Goal: Task Accomplishment & Management: Use online tool/utility

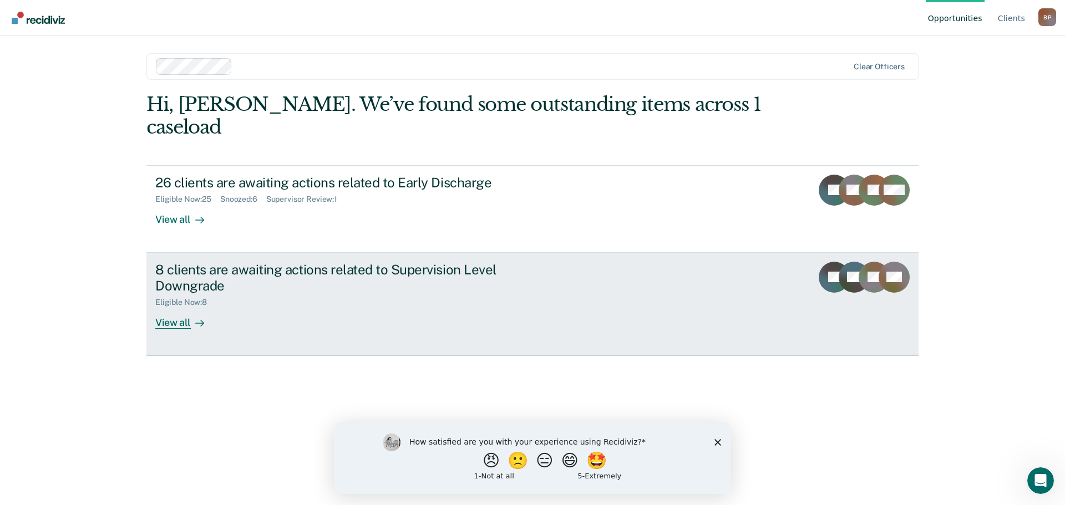
click at [180, 307] on div "View all" at bounding box center [186, 318] width 62 height 22
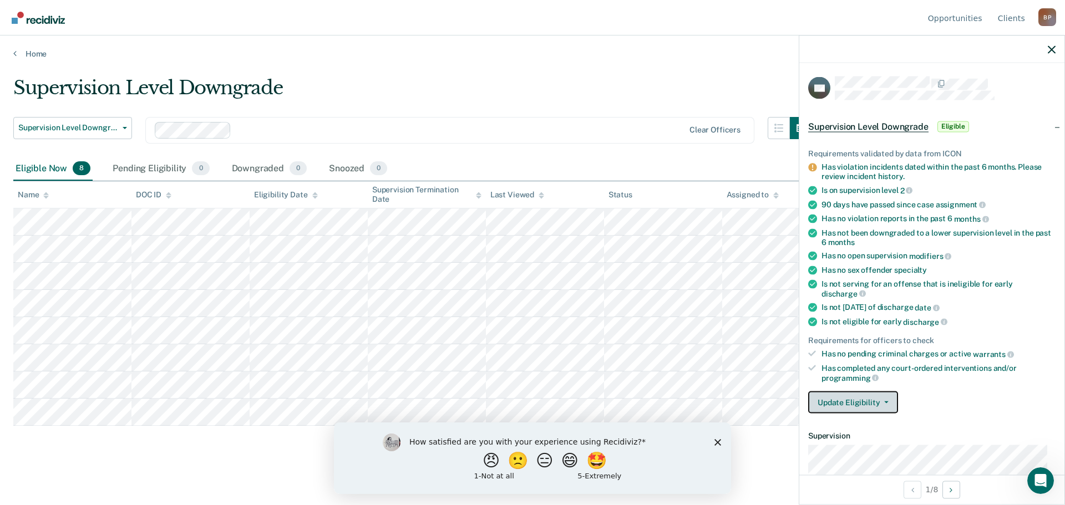
click at [871, 401] on button "Update Eligibility" at bounding box center [853, 403] width 90 height 22
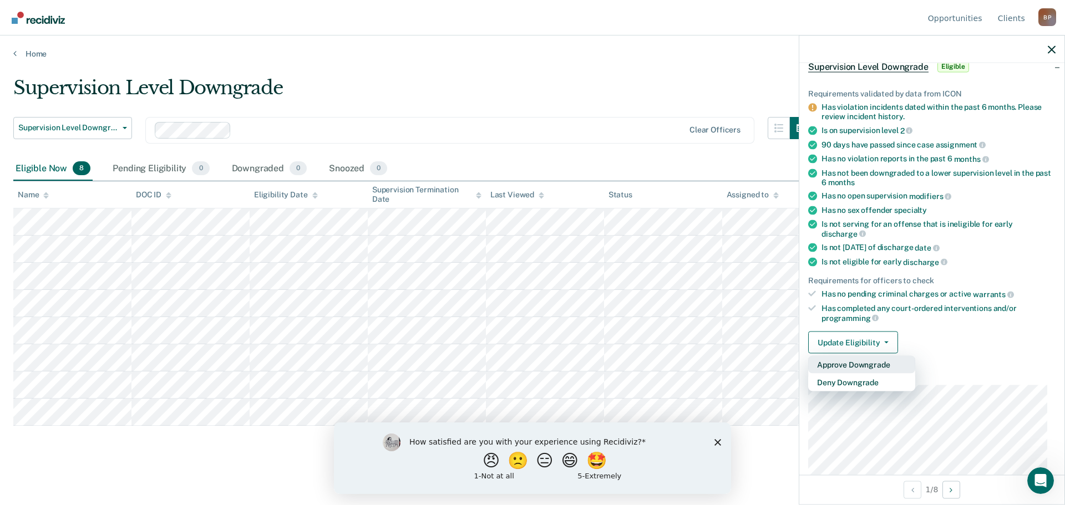
scroll to position [166, 0]
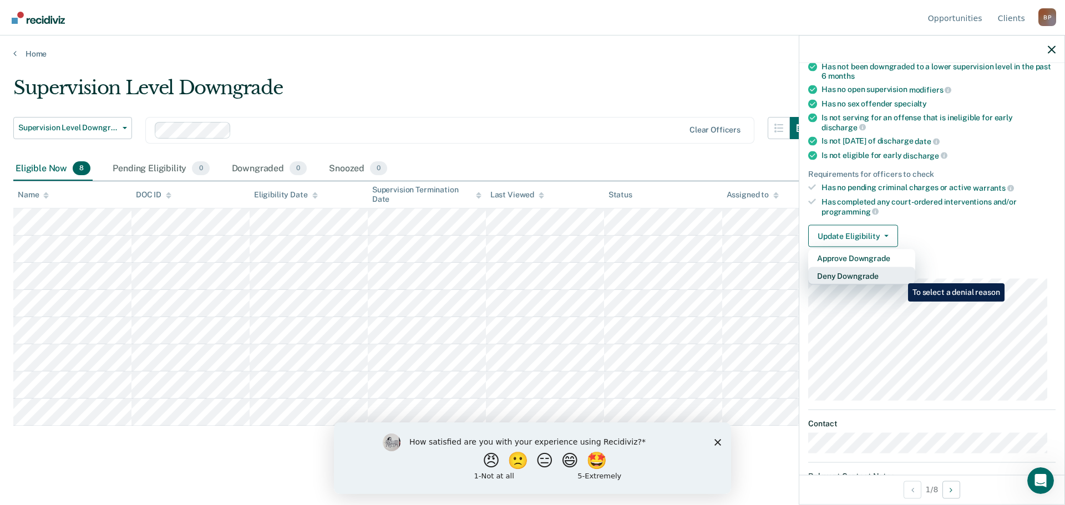
click at [900, 275] on button "Deny Downgrade" at bounding box center [861, 276] width 107 height 18
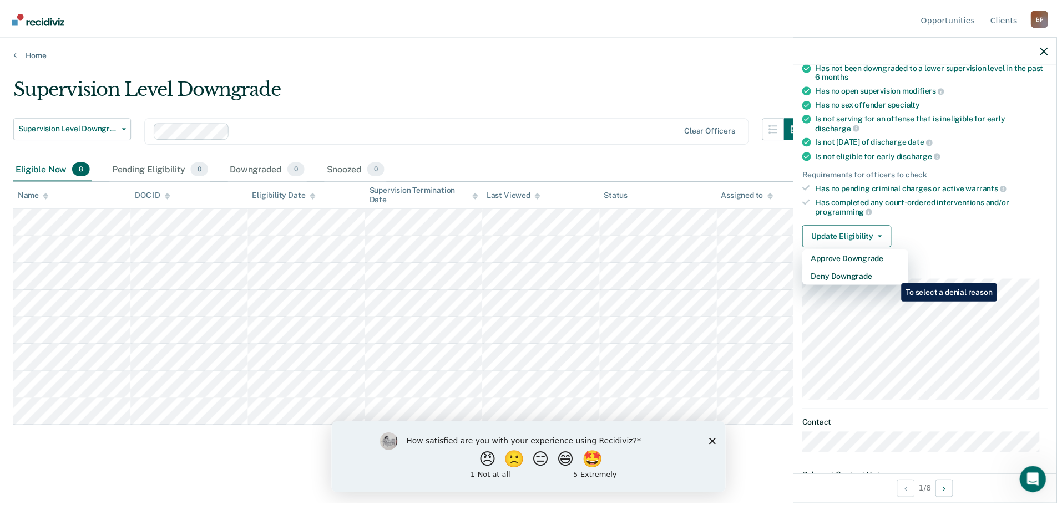
scroll to position [0, 0]
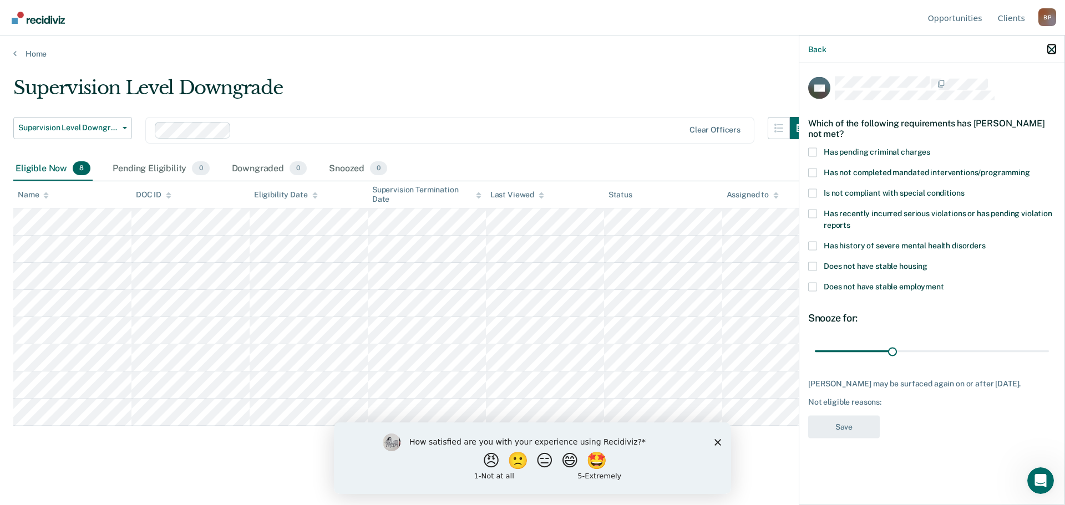
click at [1051, 50] on icon "button" at bounding box center [1052, 49] width 8 height 8
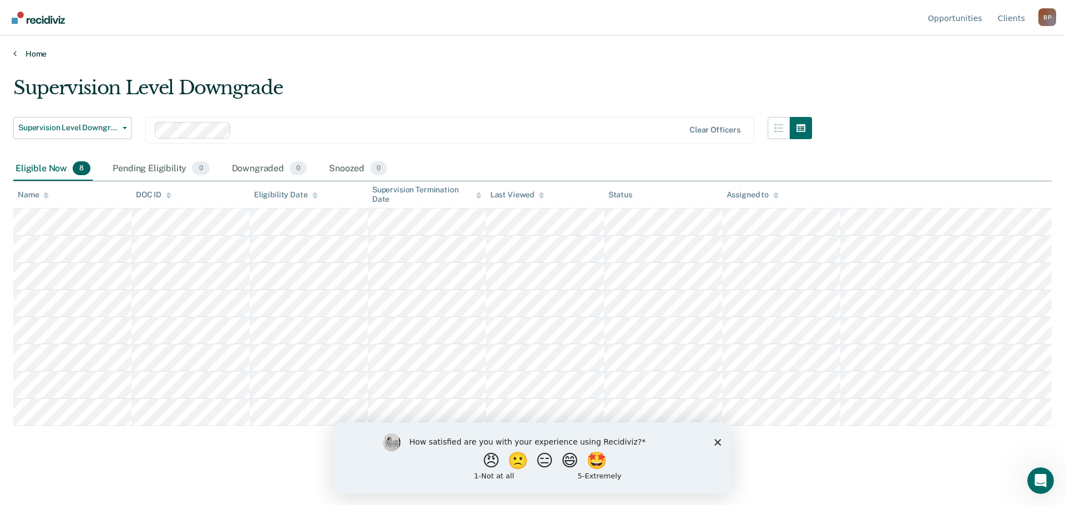
click at [24, 50] on link "Home" at bounding box center [532, 54] width 1038 height 10
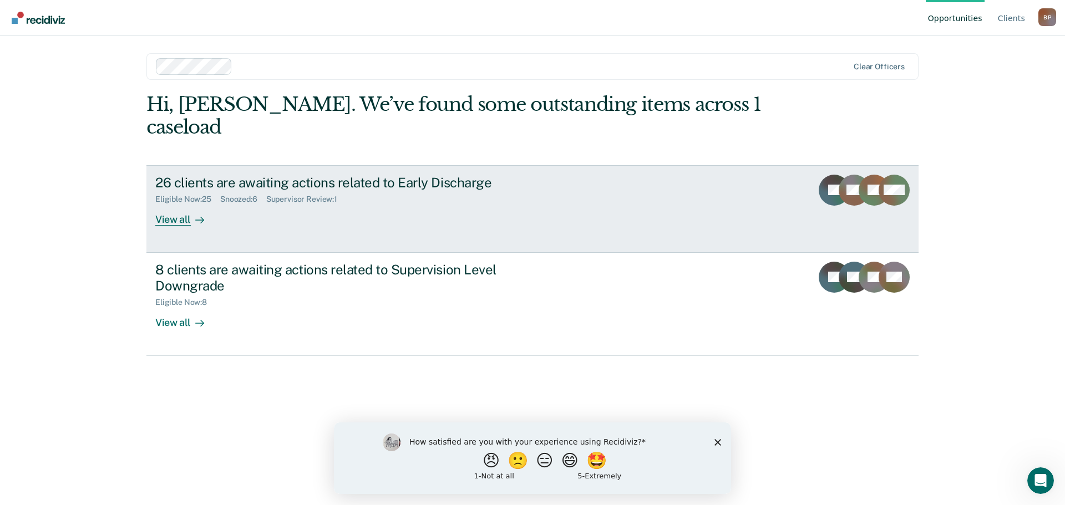
click at [189, 204] on div "View all" at bounding box center [186, 215] width 62 height 22
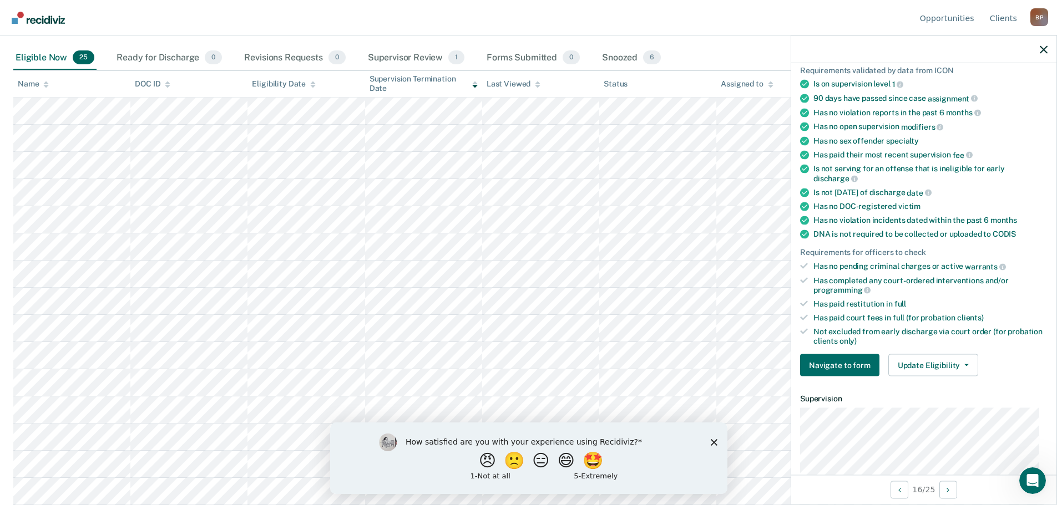
scroll to position [263, 0]
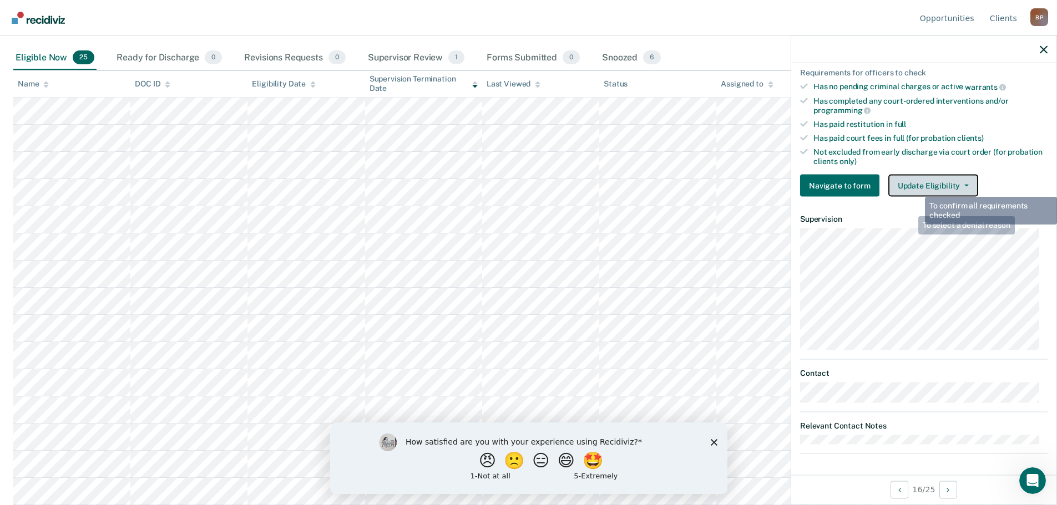
click at [917, 186] on button "Update Eligibility" at bounding box center [933, 186] width 90 height 22
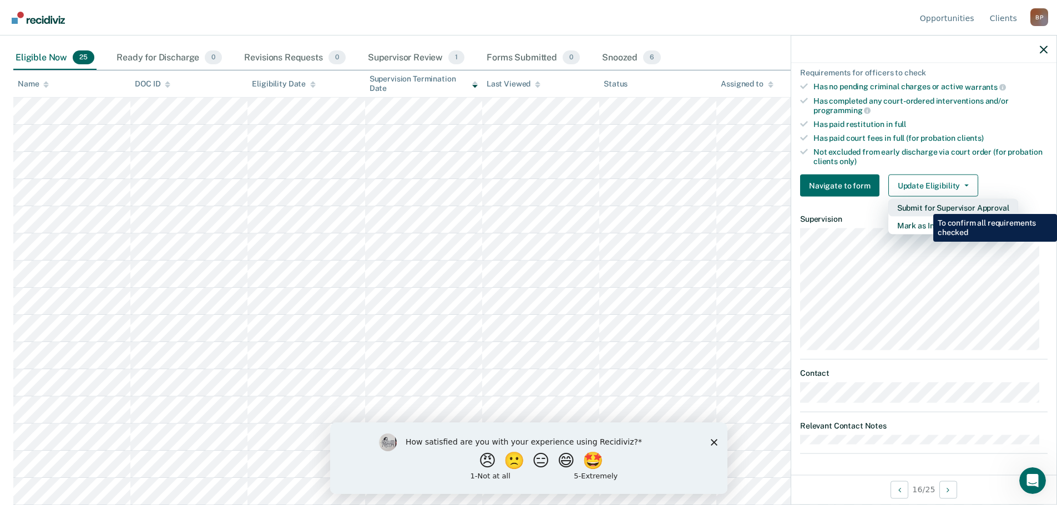
click at [925, 206] on button "Submit for Supervisor Approval" at bounding box center [953, 208] width 130 height 18
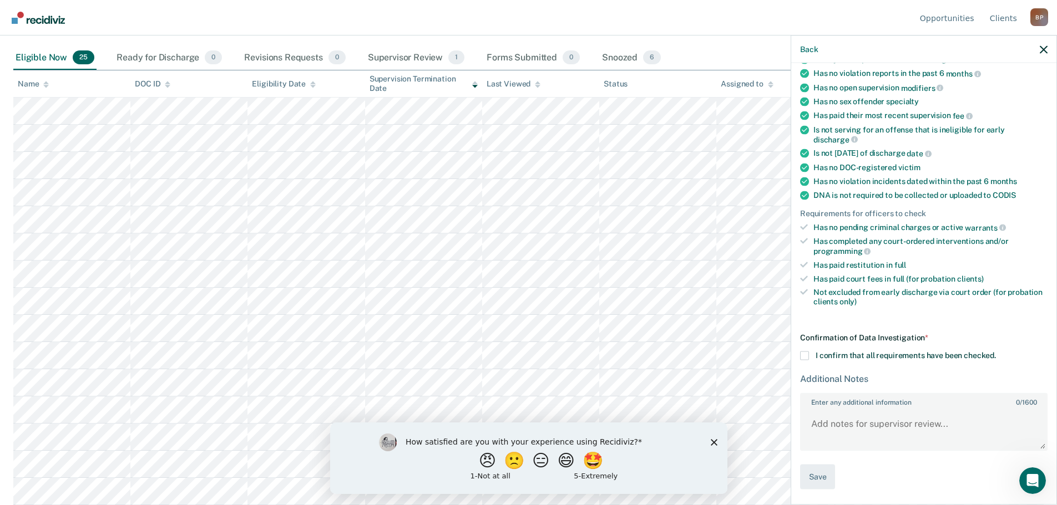
scroll to position [121, 0]
click at [805, 354] on span at bounding box center [804, 357] width 9 height 9
click at [996, 353] on input "I confirm that all requirements have been checked." at bounding box center [996, 353] width 0 height 0
click at [816, 479] on button "Save" at bounding box center [817, 478] width 35 height 25
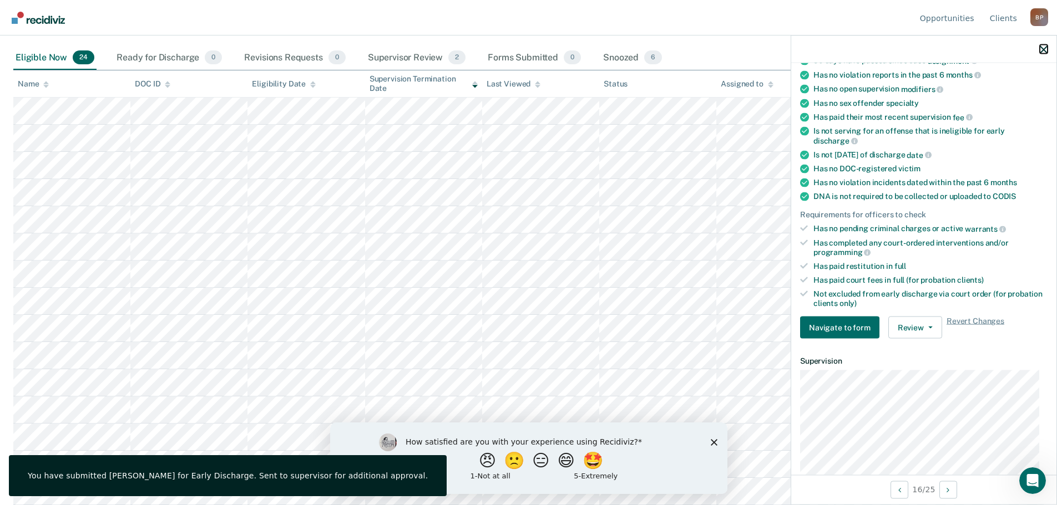
click at [1043, 50] on icon "button" at bounding box center [1043, 49] width 8 height 8
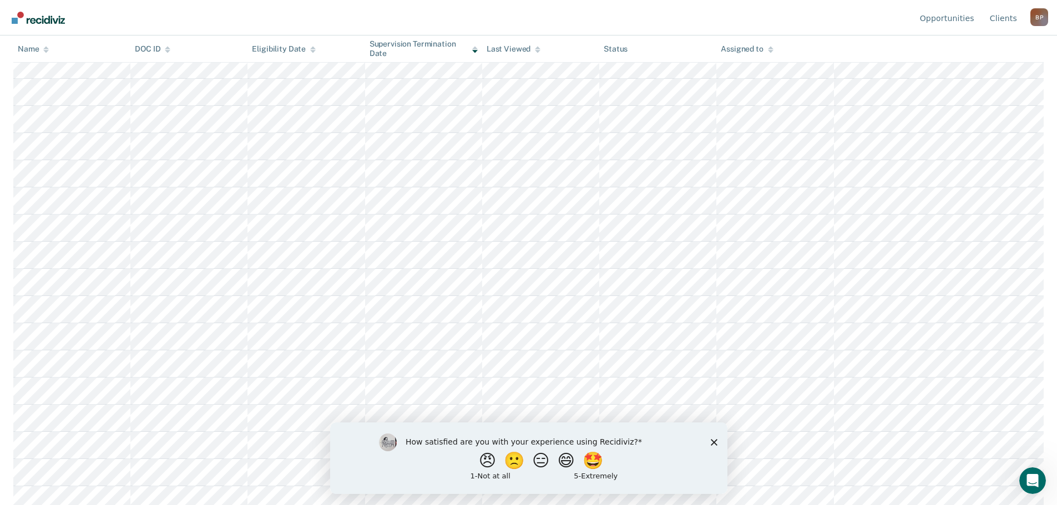
scroll to position [222, 0]
click at [716, 442] on icon "Close survey" at bounding box center [713, 442] width 7 height 7
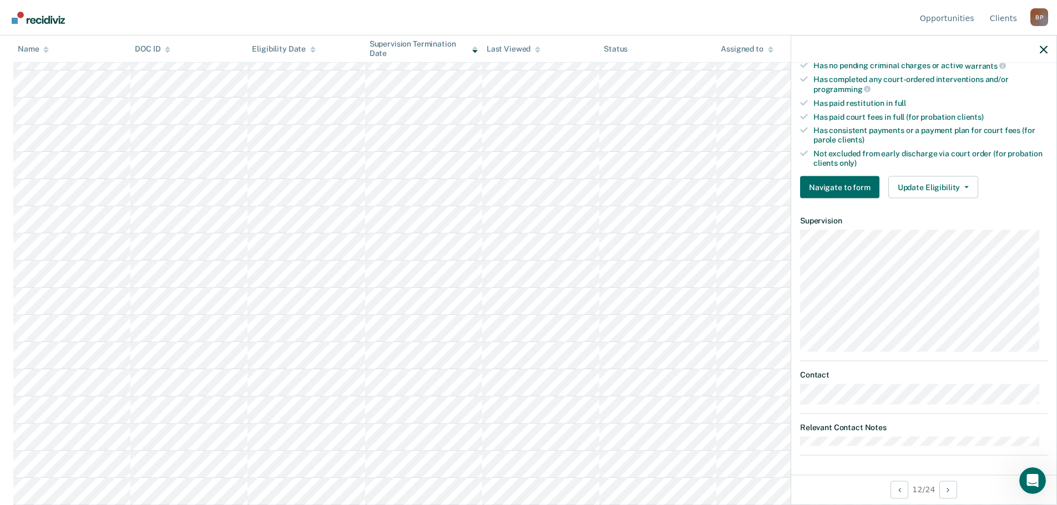
scroll to position [323, 0]
click at [919, 185] on button "Update Eligibility" at bounding box center [933, 186] width 90 height 22
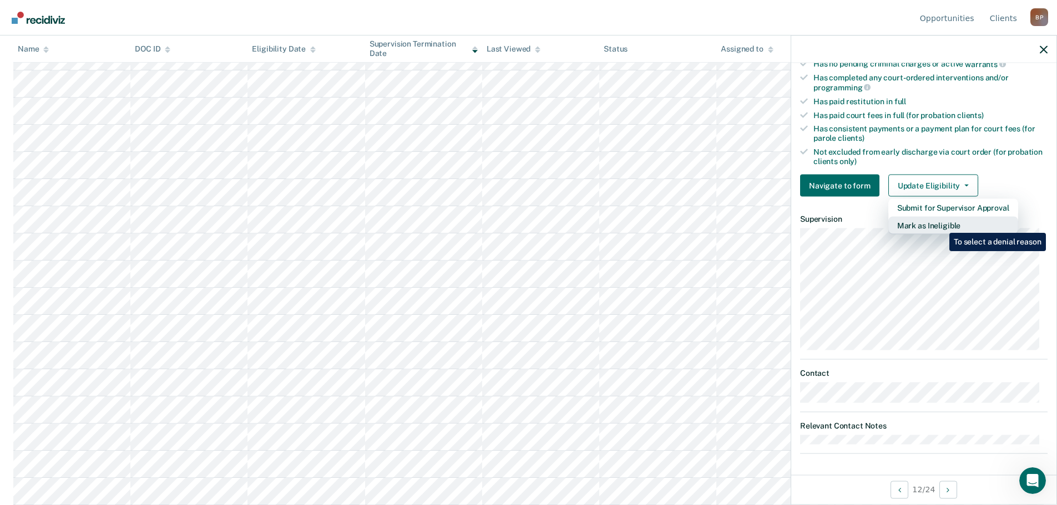
click at [941, 225] on button "Mark as Ineligible" at bounding box center [953, 226] width 130 height 18
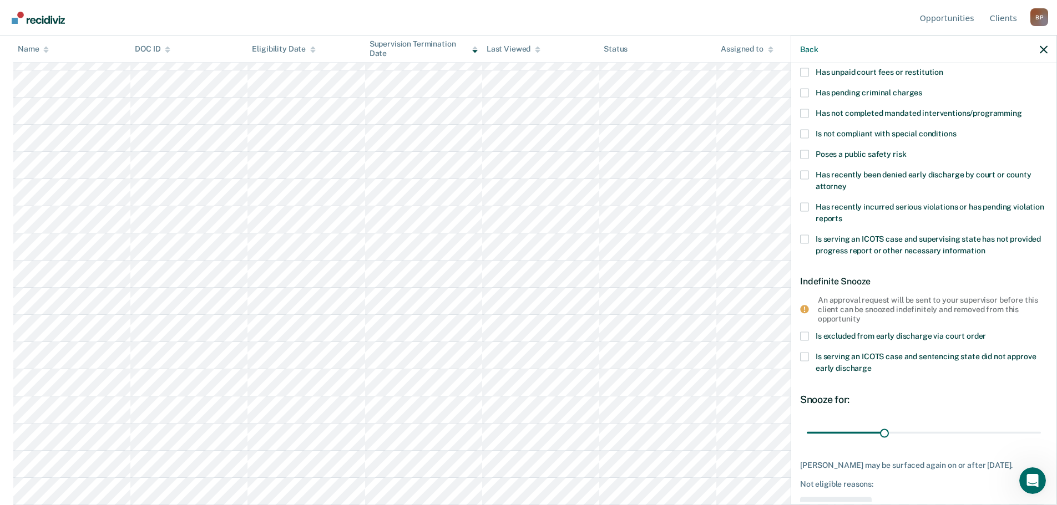
scroll to position [4, 0]
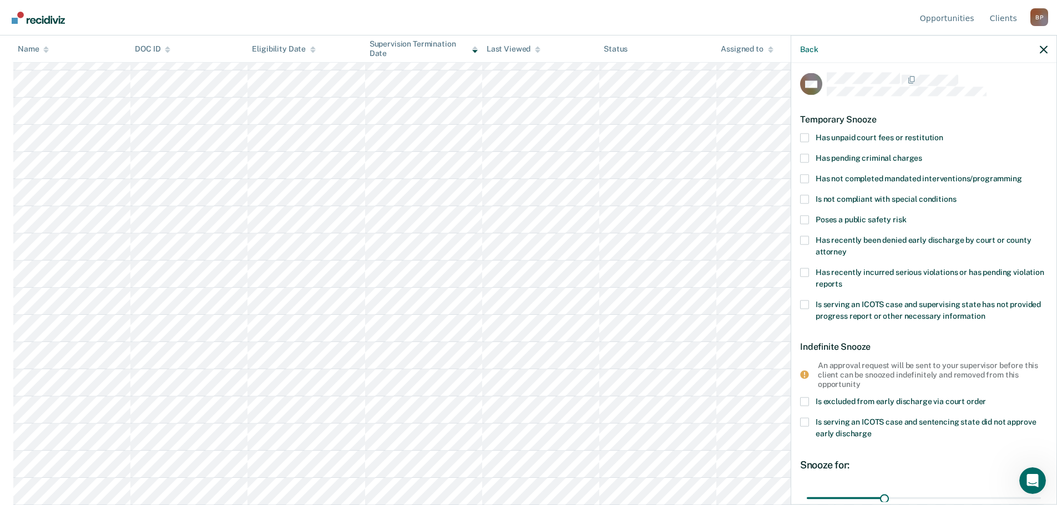
click at [803, 137] on span at bounding box center [804, 137] width 9 height 9
click at [943, 133] on input "Has unpaid court fees or restitution" at bounding box center [943, 133] width 0 height 0
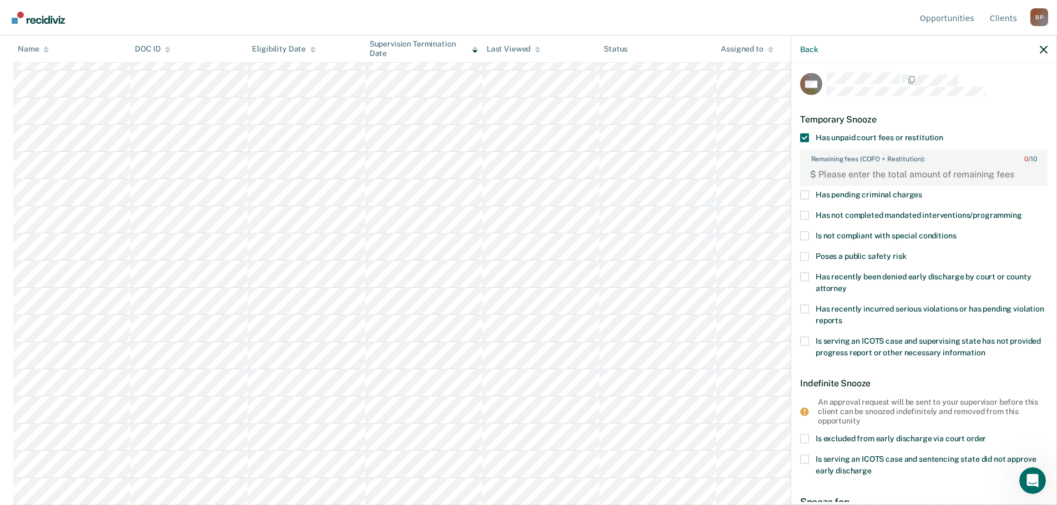
scroll to position [59, 0]
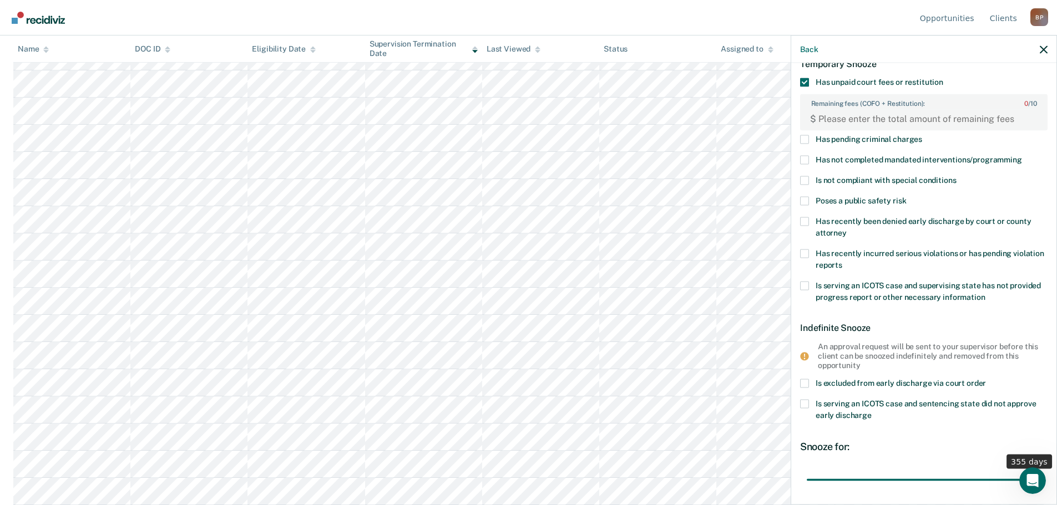
drag, startPoint x: 829, startPoint y: 482, endPoint x: 1022, endPoint y: 466, distance: 193.7
type input "355"
click at [1022, 470] on input "range" at bounding box center [923, 479] width 234 height 19
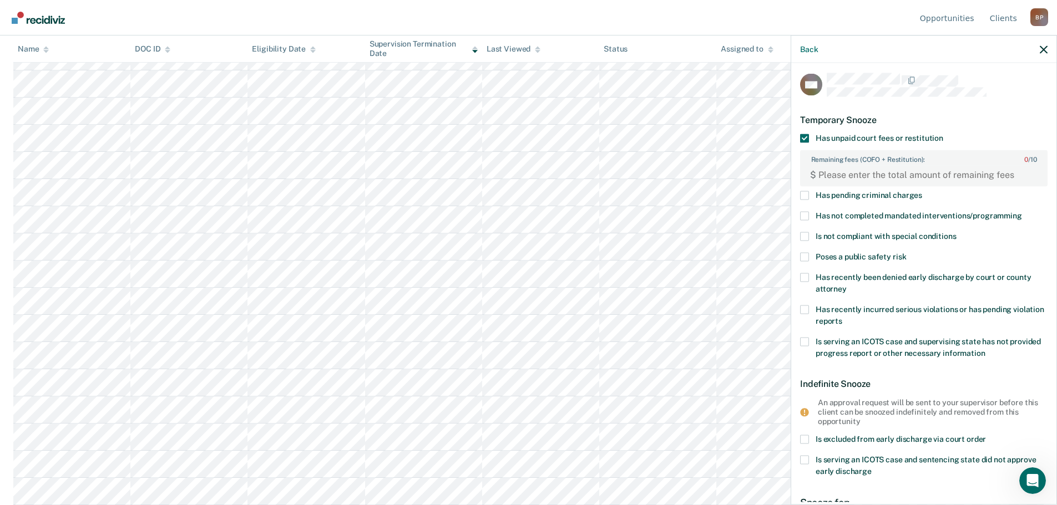
scroll to position [0, 0]
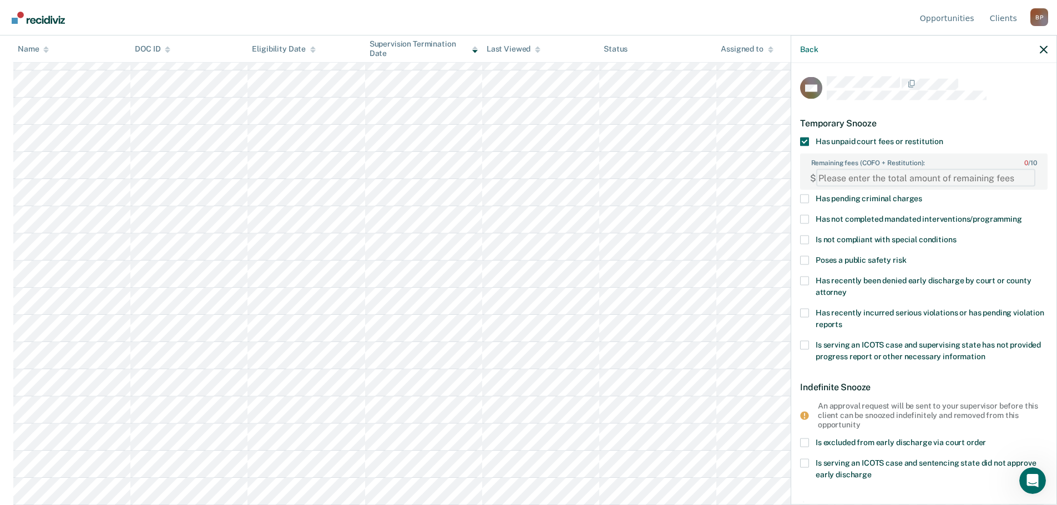
click at [968, 175] on FEESReasonInput "Remaining fees (COFO + Restitution): 0 / 10" at bounding box center [925, 178] width 219 height 18
click at [1020, 181] on FEESReasonInput "-1" at bounding box center [925, 178] width 219 height 18
click at [1020, 181] on FEESReasonInput "-2" at bounding box center [925, 178] width 219 height 18
type FEESReasonInput "-3"
click at [1020, 181] on FEESReasonInput "-3" at bounding box center [925, 178] width 219 height 18
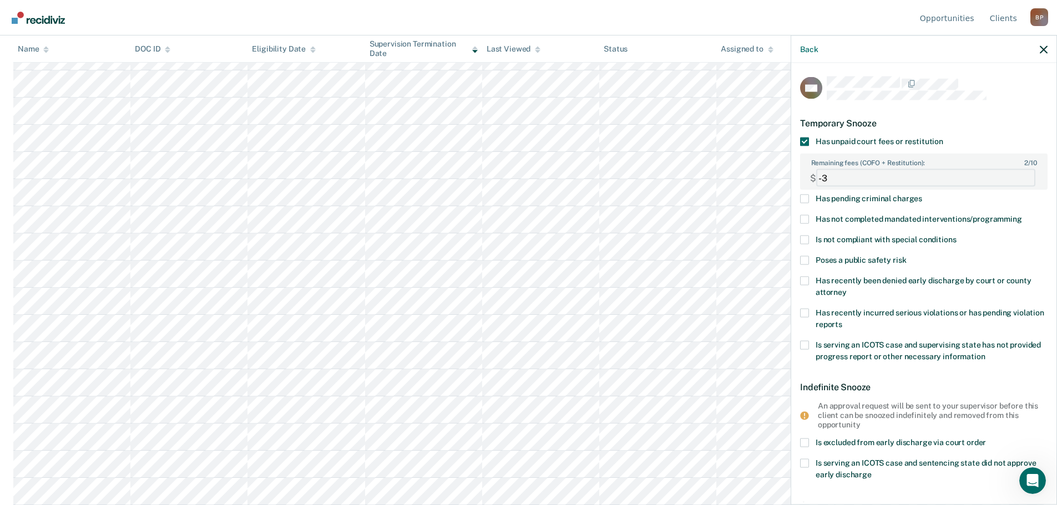
drag, startPoint x: 911, startPoint y: 178, endPoint x: 819, endPoint y: 178, distance: 92.1
click at [819, 178] on FEESReasonInput "-3" at bounding box center [925, 178] width 219 height 18
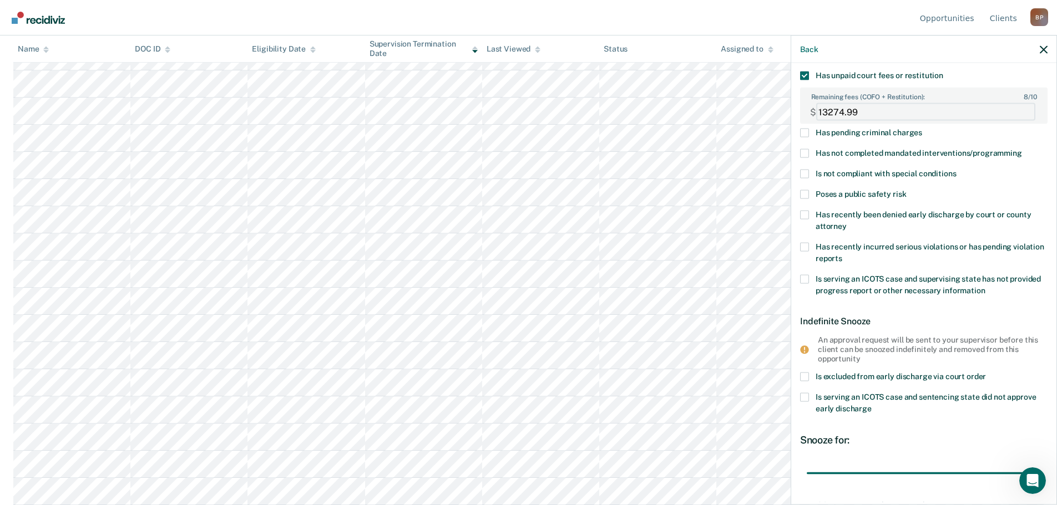
scroll to position [152, 0]
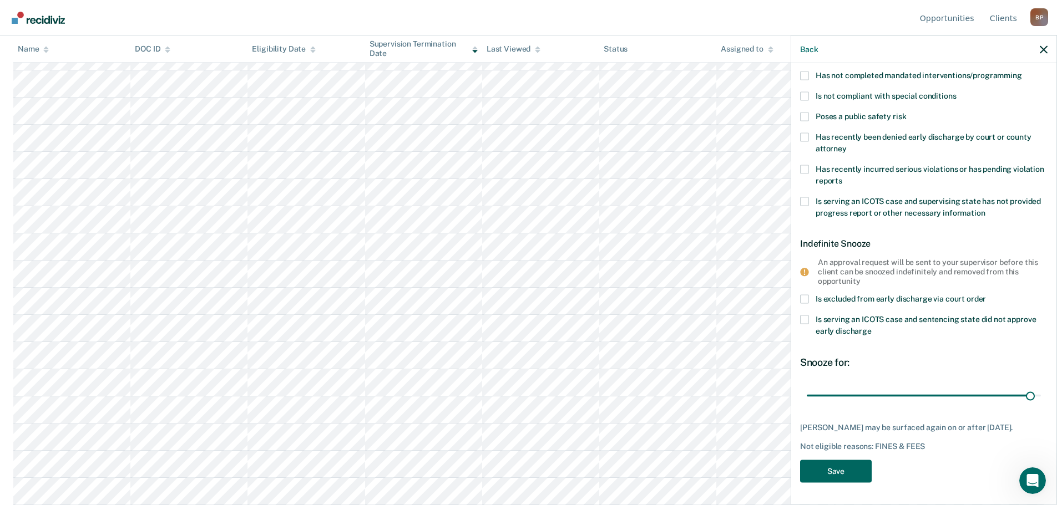
type FEESReasonInput "13274.99"
click at [849, 471] on button "Save" at bounding box center [836, 471] width 72 height 23
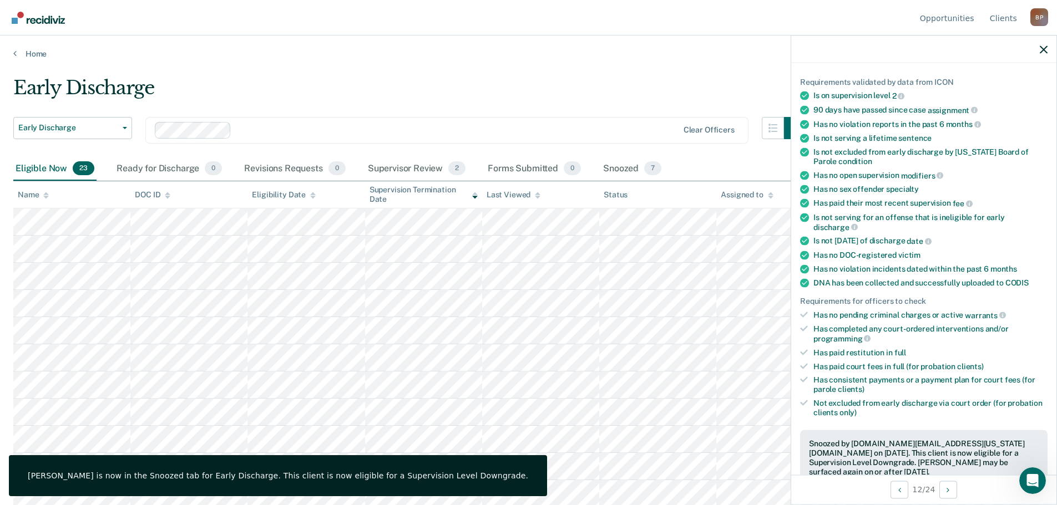
scroll to position [318, 0]
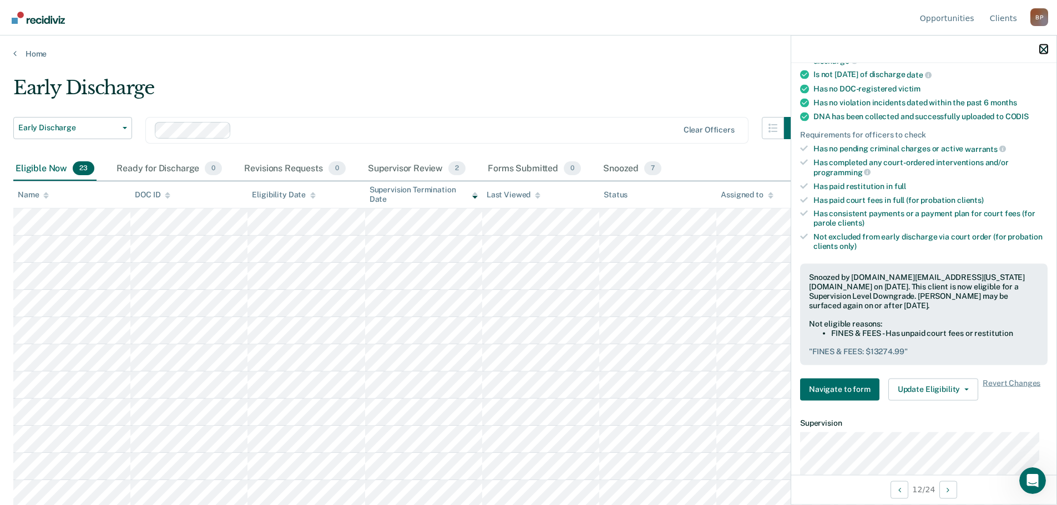
click at [1044, 50] on icon "button" at bounding box center [1043, 49] width 8 height 8
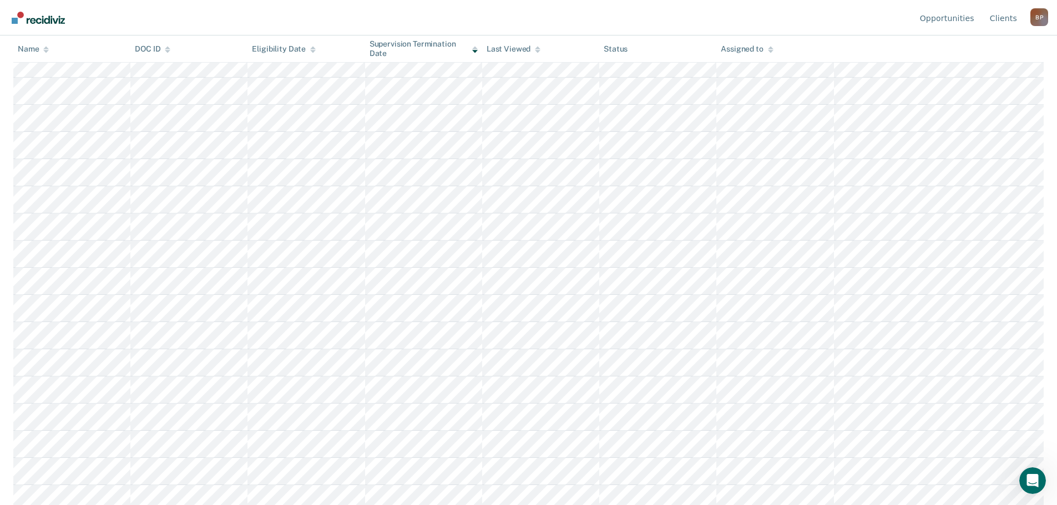
scroll to position [222, 0]
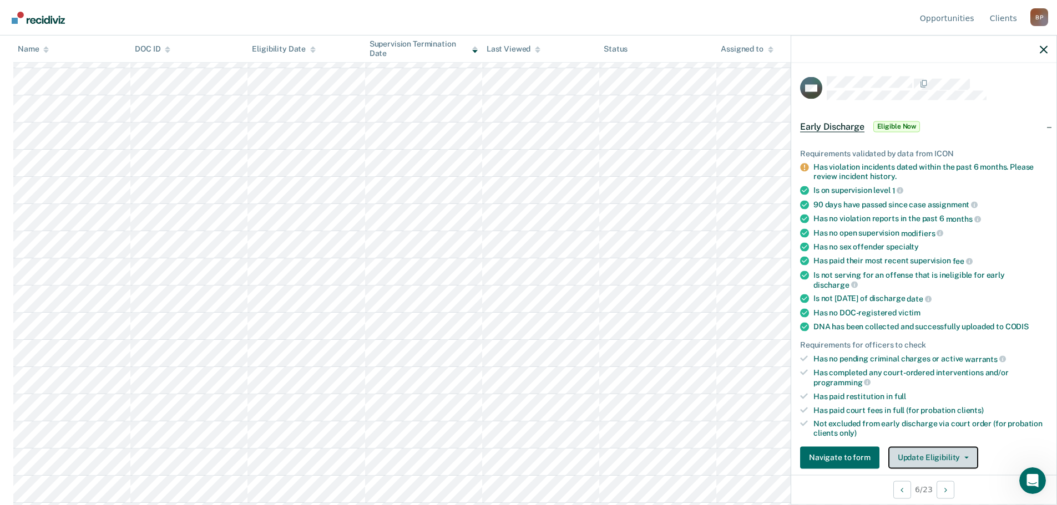
click at [911, 459] on button "Update Eligibility" at bounding box center [933, 458] width 90 height 22
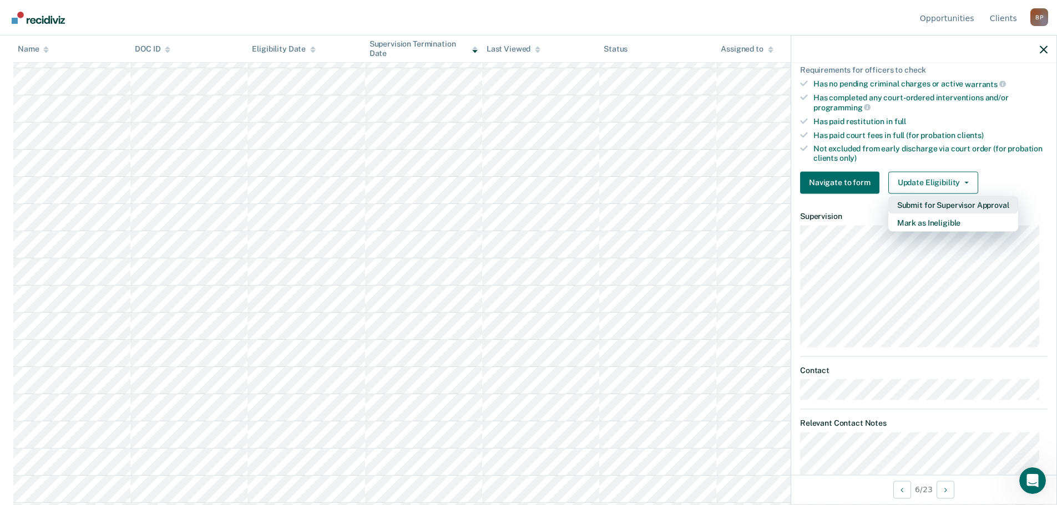
scroll to position [281, 0]
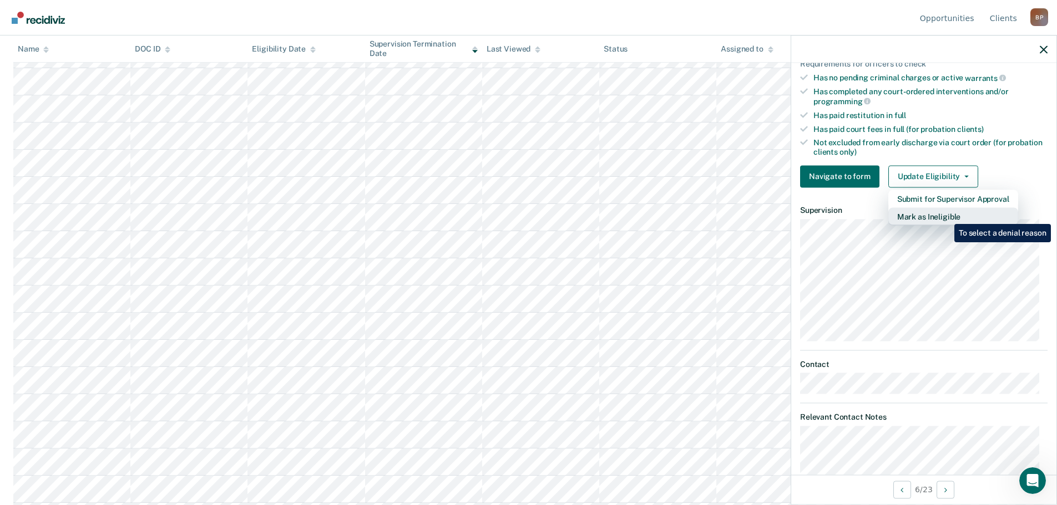
click at [946, 216] on button "Mark as Ineligible" at bounding box center [953, 216] width 130 height 18
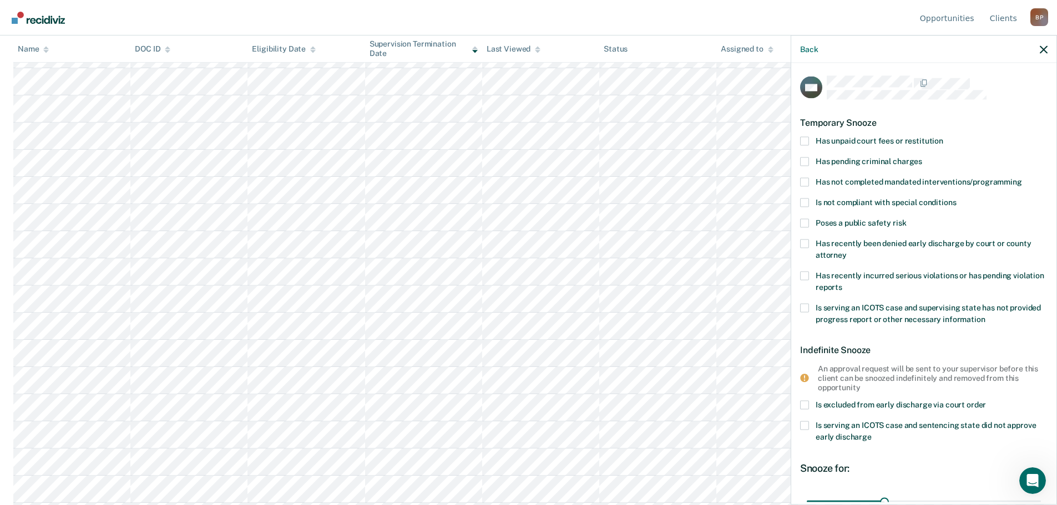
scroll to position [0, 0]
click at [804, 140] on span at bounding box center [804, 141] width 9 height 9
click at [943, 137] on input "Has unpaid court fees or restitution" at bounding box center [943, 137] width 0 height 0
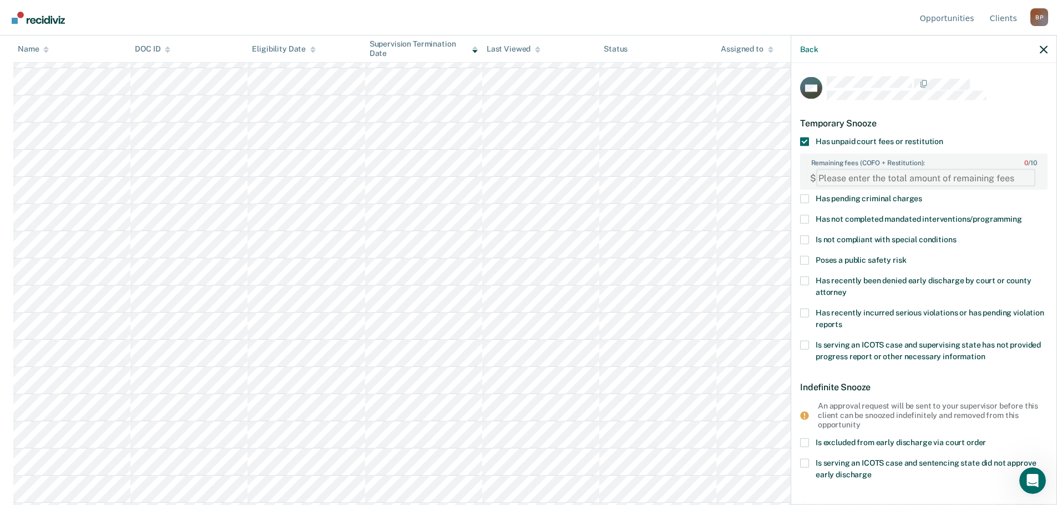
click at [883, 177] on FEESReasonInput "Remaining fees (COFO + Restitution): 0 / 10" at bounding box center [925, 178] width 219 height 18
paste FEESReasonInput "1374.11"
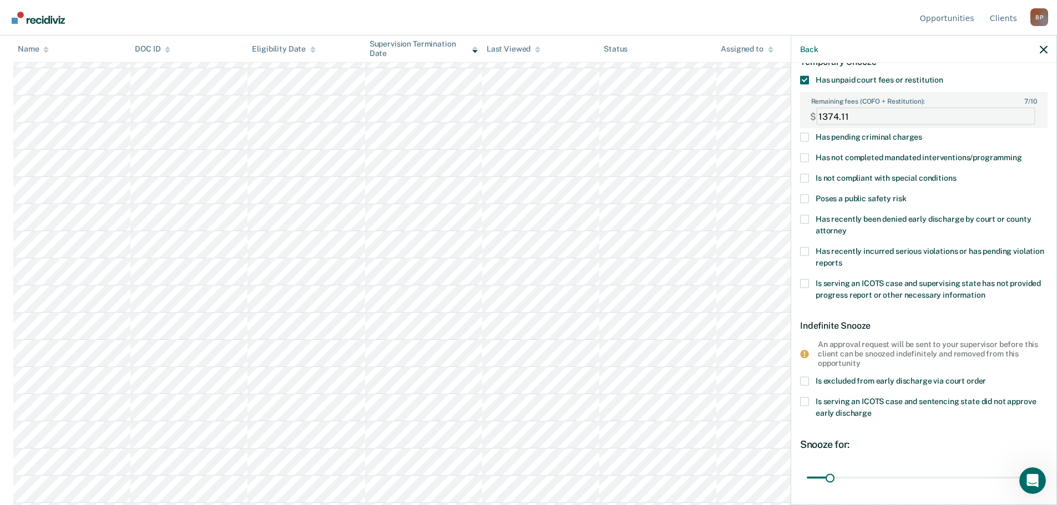
scroll to position [152, 0]
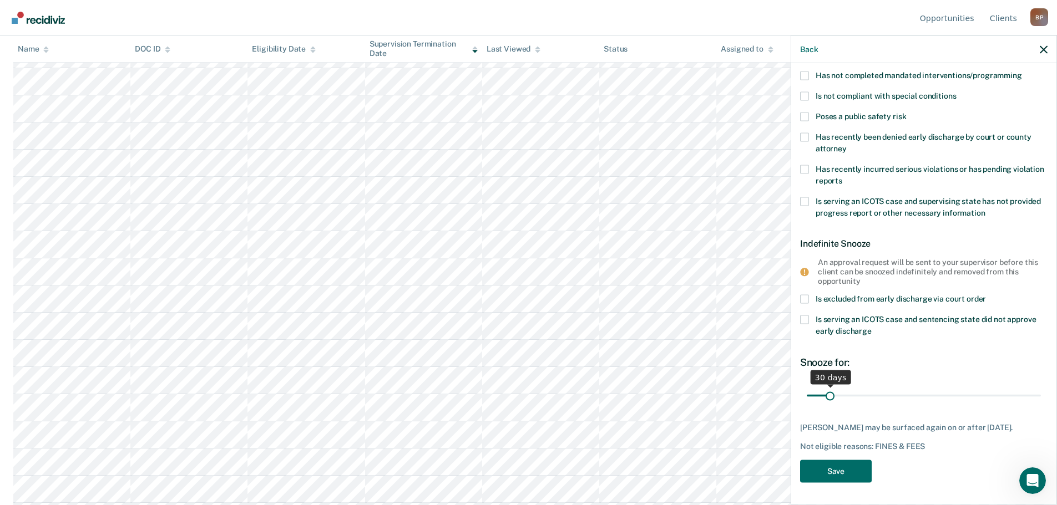
type FEESReasonInput "1374.11"
drag, startPoint x: 833, startPoint y: 390, endPoint x: 1007, endPoint y: 400, distance: 175.0
type input "319"
click at [1007, 400] on input "range" at bounding box center [923, 395] width 234 height 19
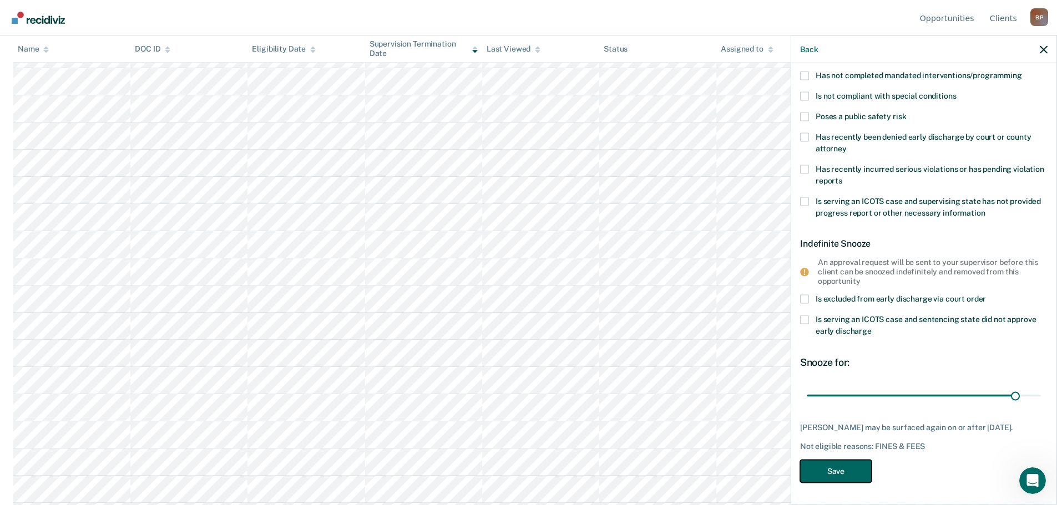
click at [858, 469] on button "Save" at bounding box center [836, 471] width 72 height 23
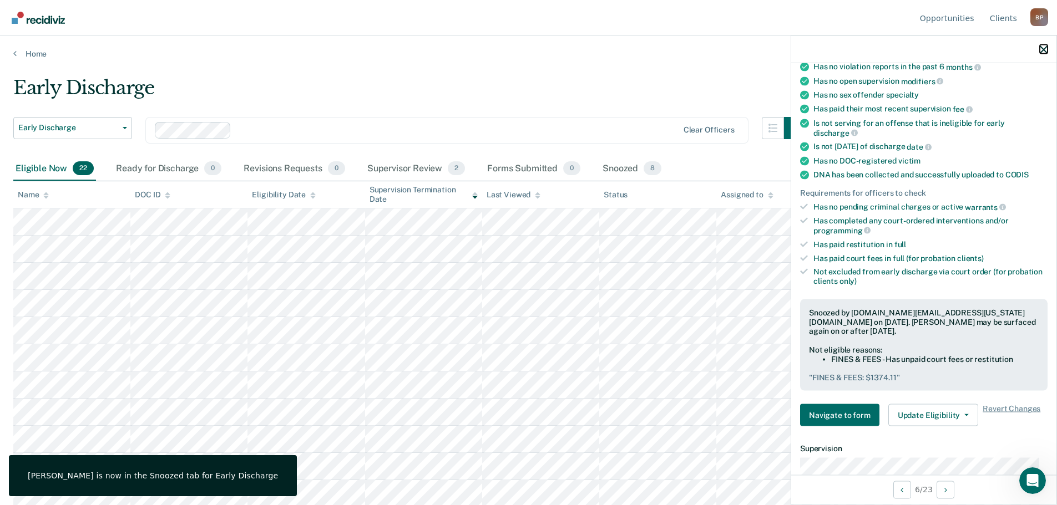
click at [1043, 49] on icon "button" at bounding box center [1043, 49] width 8 height 8
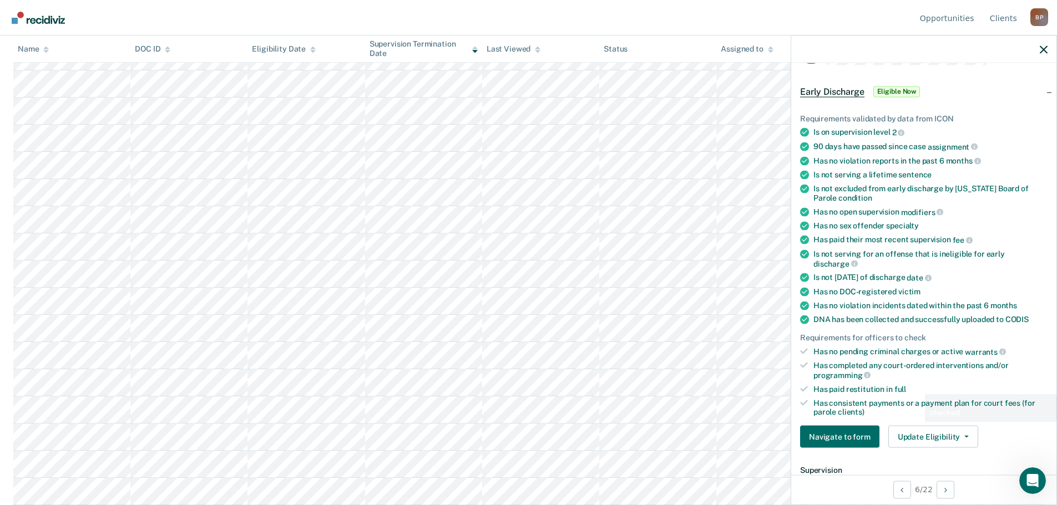
scroll to position [166, 0]
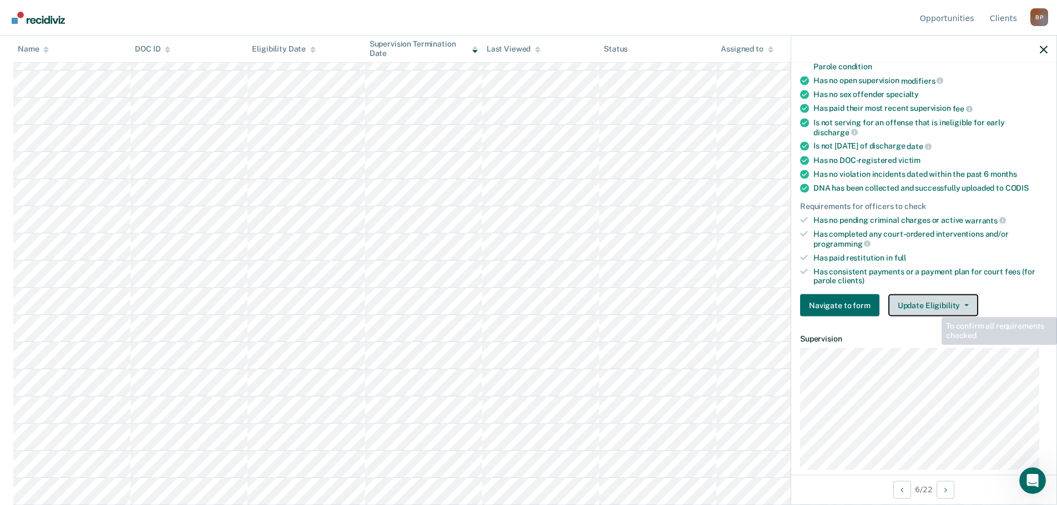
click at [924, 296] on button "Update Eligibility" at bounding box center [933, 306] width 90 height 22
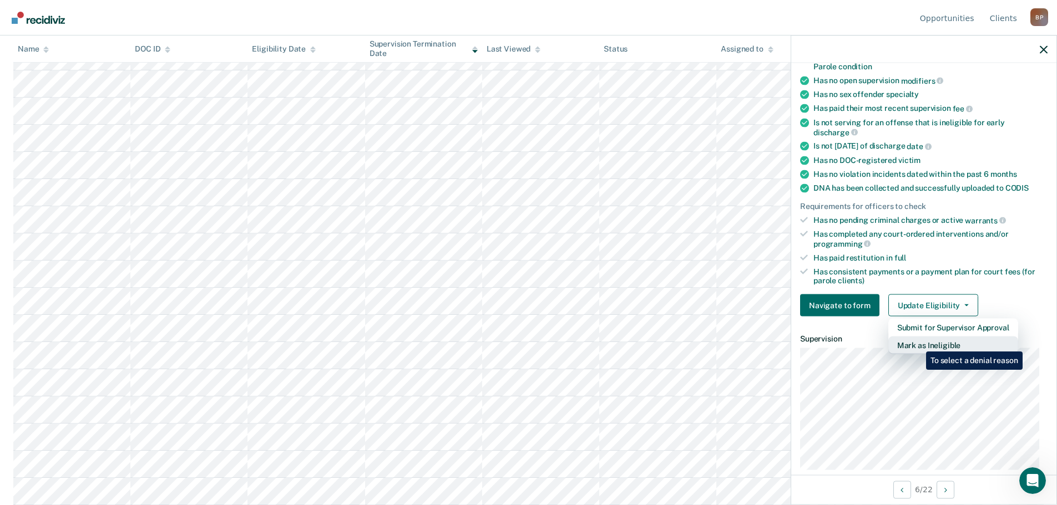
click at [917, 343] on button "Mark as Ineligible" at bounding box center [953, 346] width 130 height 18
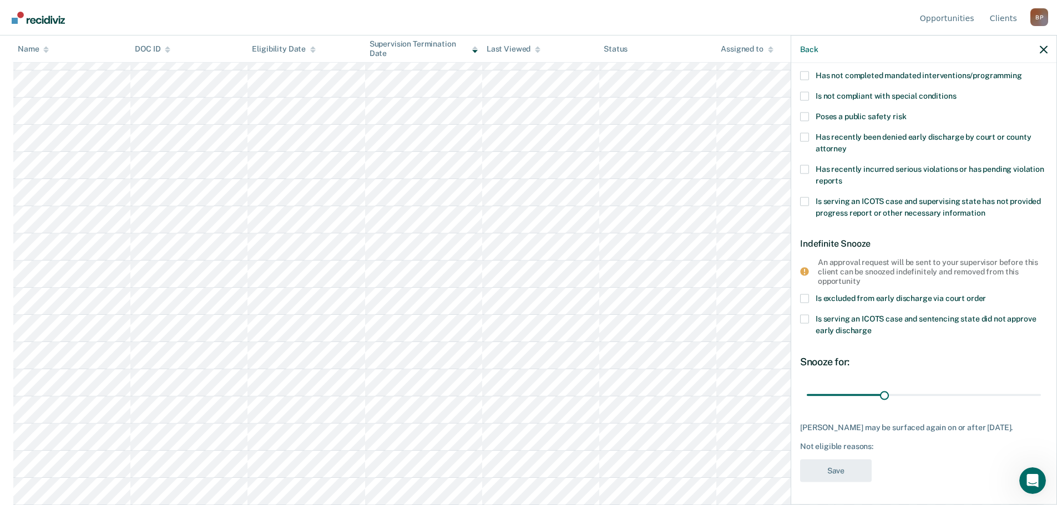
click at [812, 315] on label "Is serving an ICOTS case and sentencing state did not approve early discharge" at bounding box center [923, 326] width 247 height 23
click at [871, 327] on input "Is serving an ICOTS case and sentencing state did not approve early discharge" at bounding box center [871, 327] width 0 height 0
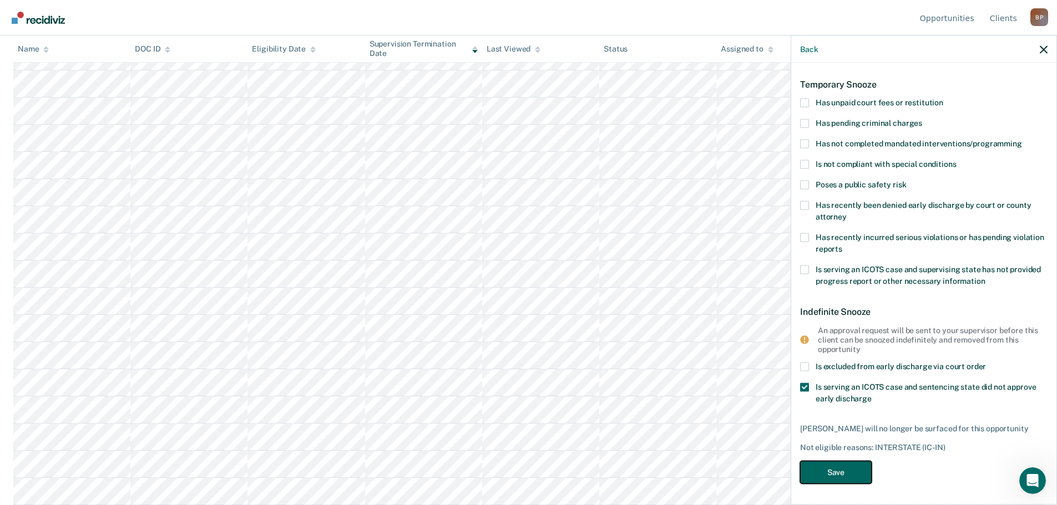
click at [833, 469] on button "Save" at bounding box center [836, 472] width 72 height 23
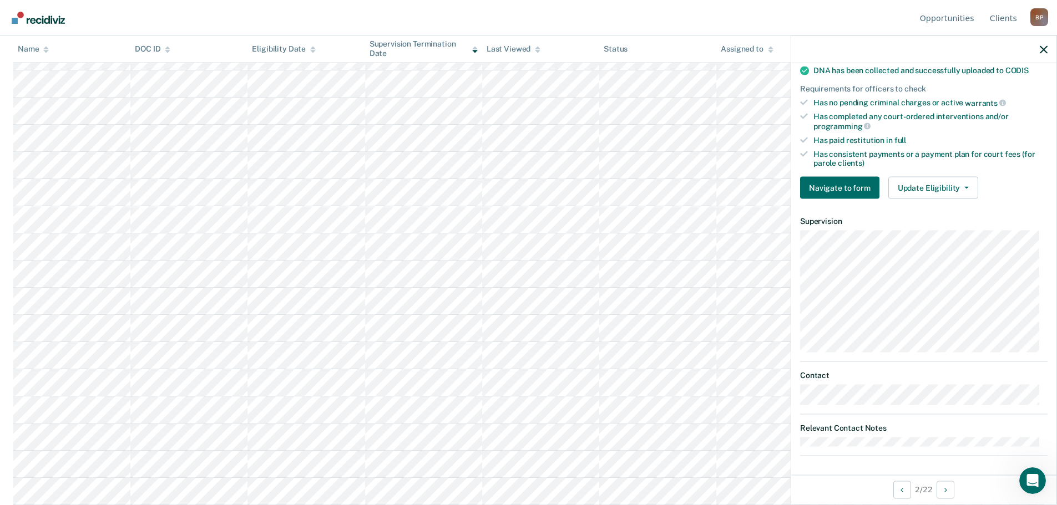
scroll to position [286, 0]
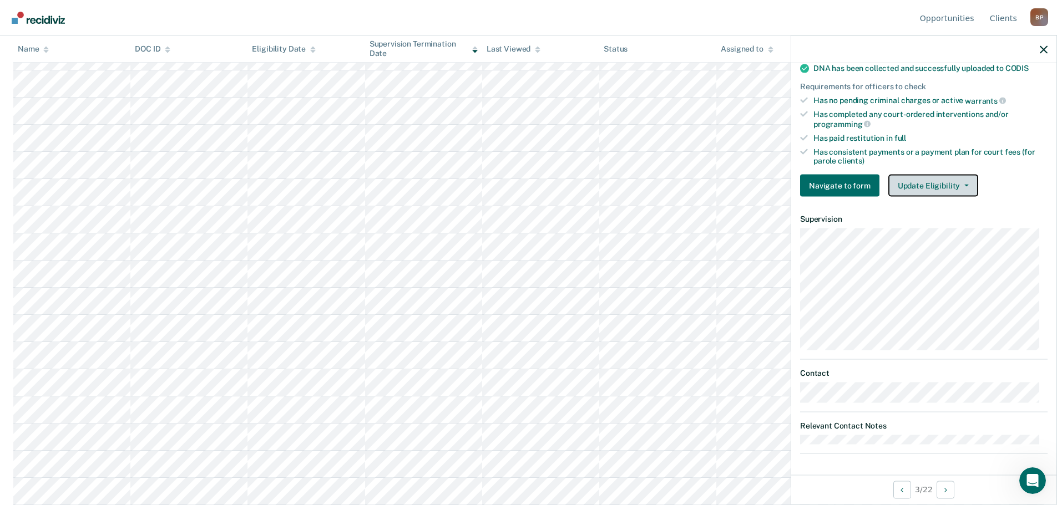
click at [941, 184] on button "Update Eligibility" at bounding box center [933, 186] width 90 height 22
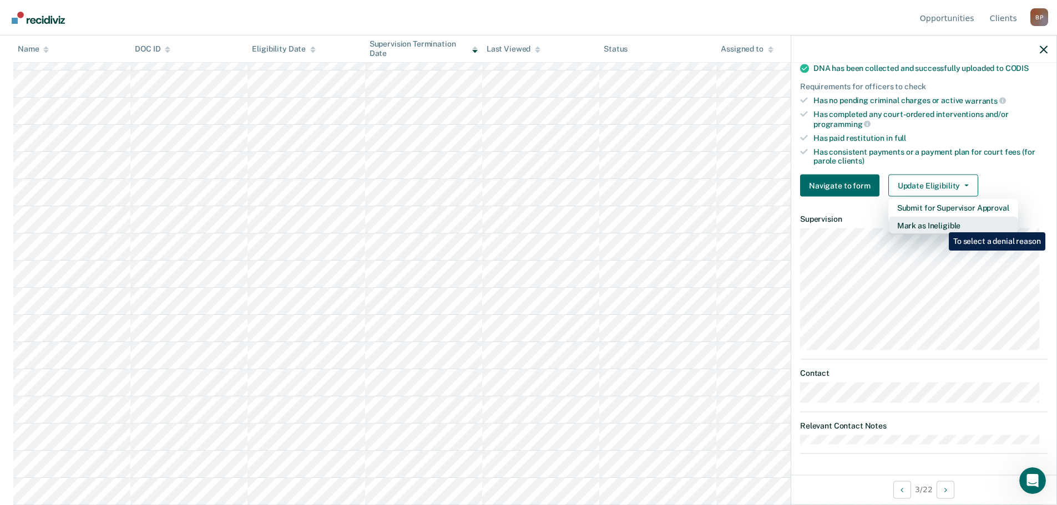
click at [940, 224] on button "Mark as Ineligible" at bounding box center [953, 226] width 130 height 18
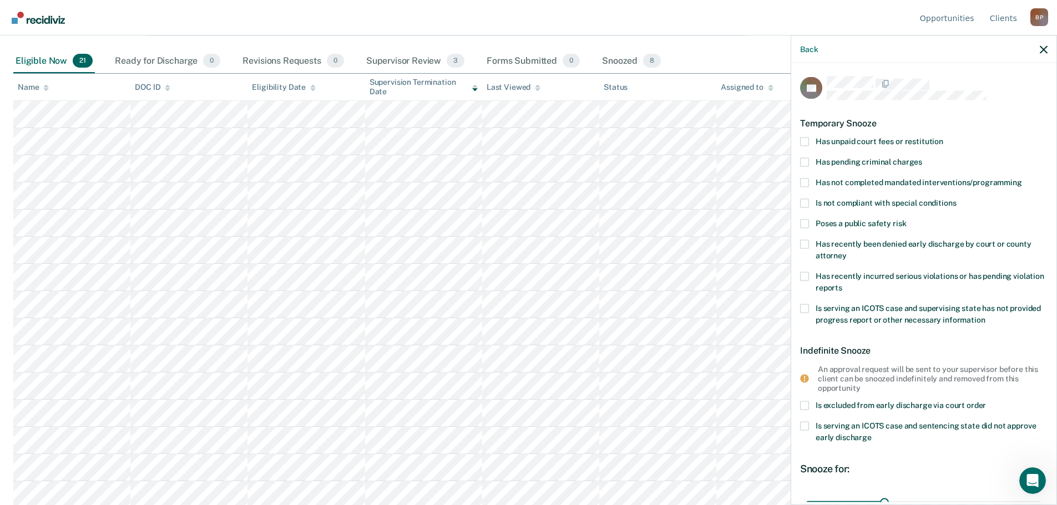
scroll to position [52, 0]
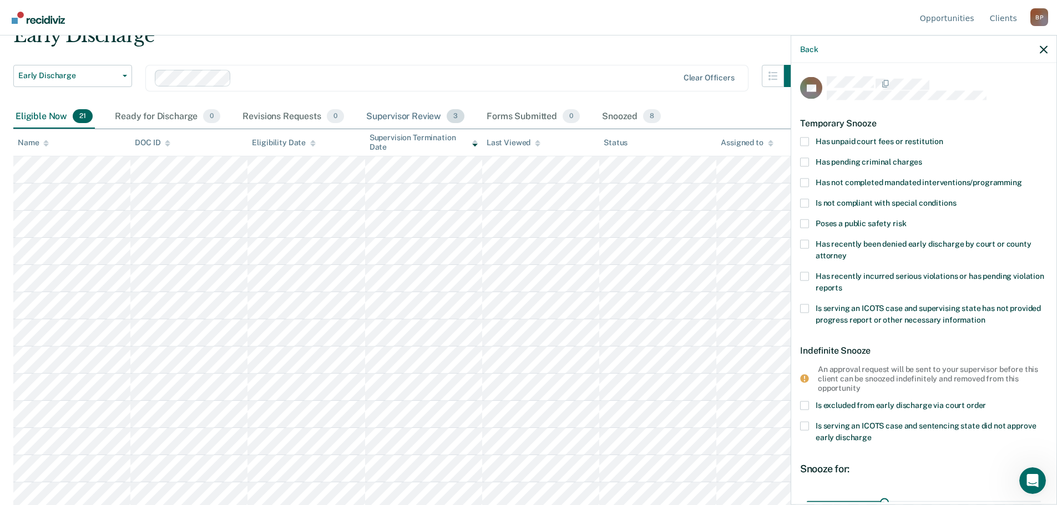
click at [430, 116] on div "Supervisor Review 3" at bounding box center [415, 117] width 103 height 24
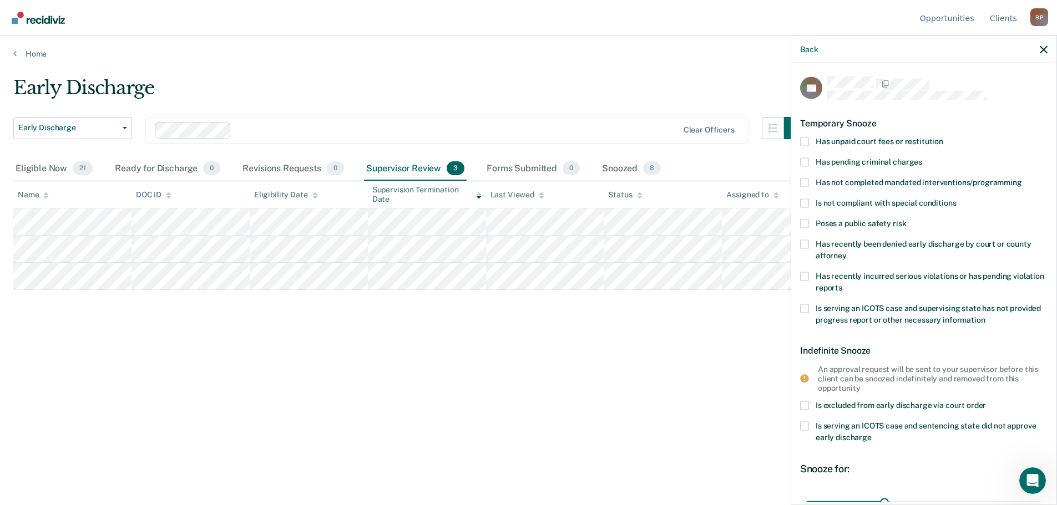
scroll to position [0, 0]
click at [128, 135] on button "Early Discharge" at bounding box center [72, 128] width 119 height 22
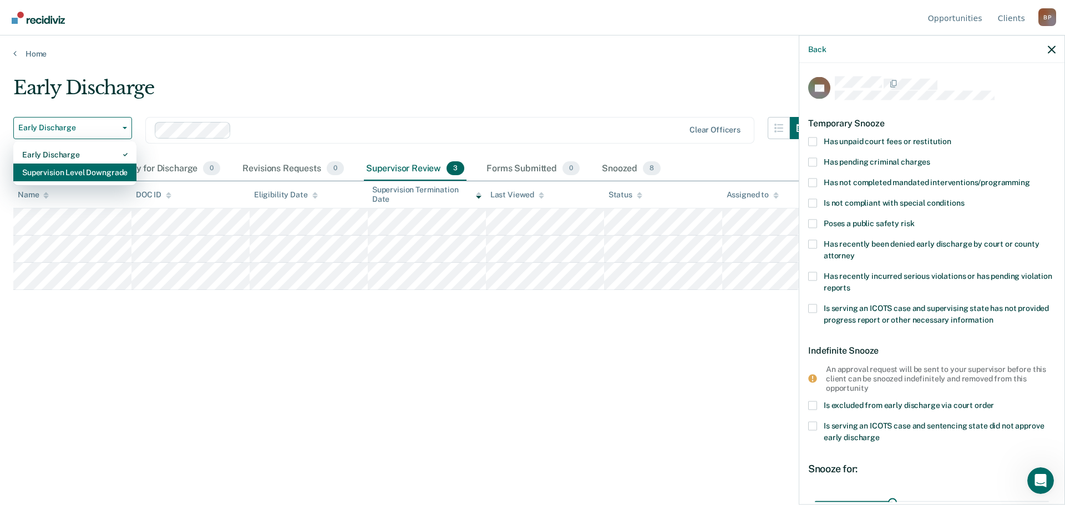
click at [122, 172] on div "Supervision Level Downgrade" at bounding box center [74, 173] width 105 height 18
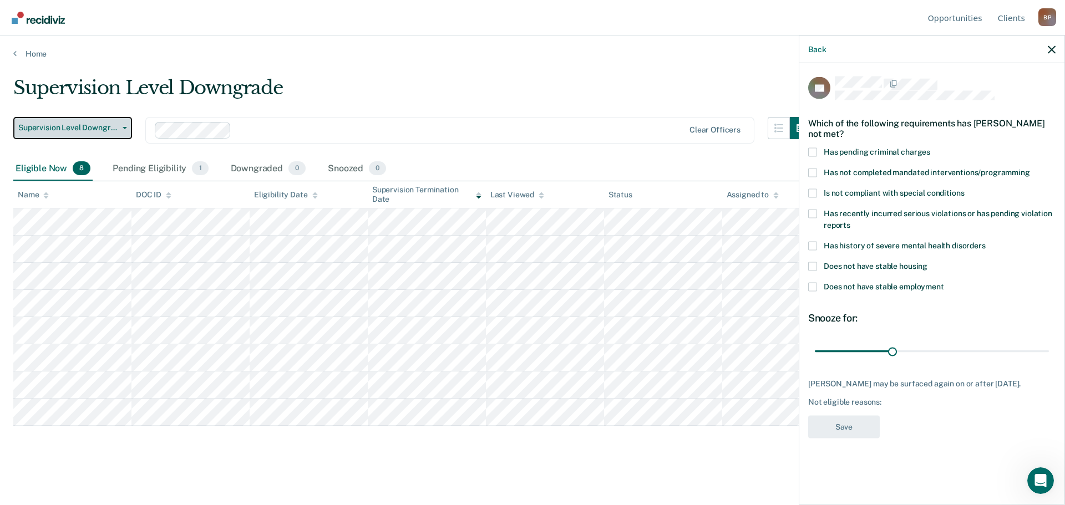
click at [113, 124] on span "Supervision Level Downgrade" at bounding box center [68, 127] width 100 height 9
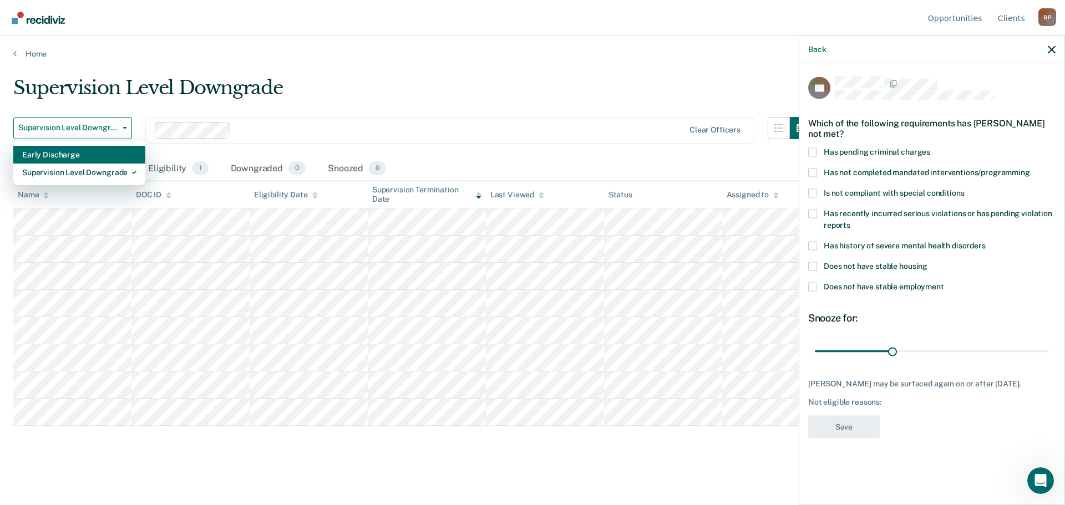
click at [113, 153] on div "Early Discharge" at bounding box center [79, 155] width 114 height 18
